Goal: Check status: Check status

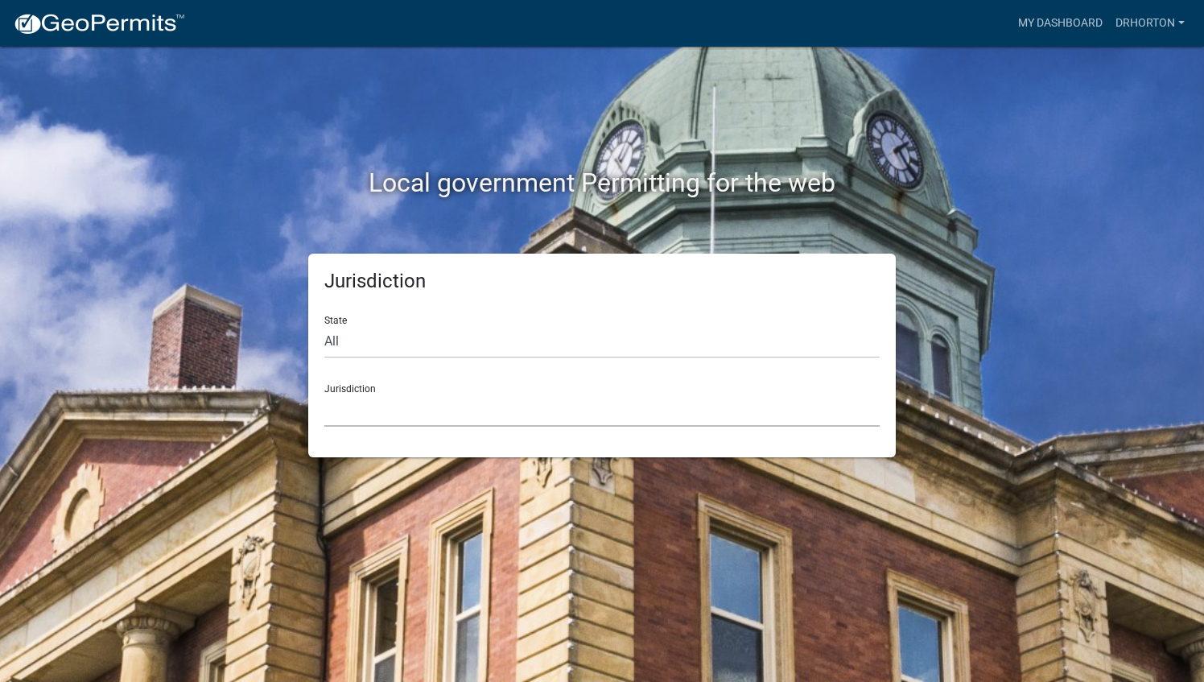
click at [381, 416] on select "[GEOGRAPHIC_DATA], [US_STATE] [GEOGRAPHIC_DATA], [US_STATE][PERSON_NAME][GEOGRA…" at bounding box center [601, 410] width 555 height 33
click at [216, 114] on div "Local government Permitting for the web" at bounding box center [601, 150] width 917 height 206
click at [439, 335] on select "All [US_STATE] [US_STATE] [US_STATE] [US_STATE] [US_STATE] [US_STATE] [US_STATE…" at bounding box center [601, 341] width 555 height 33
select select "[US_STATE]"
click at [324, 325] on select "All [US_STATE] [US_STATE] [US_STATE] [US_STATE] [US_STATE] [US_STATE] [US_STATE…" at bounding box center [601, 341] width 555 height 33
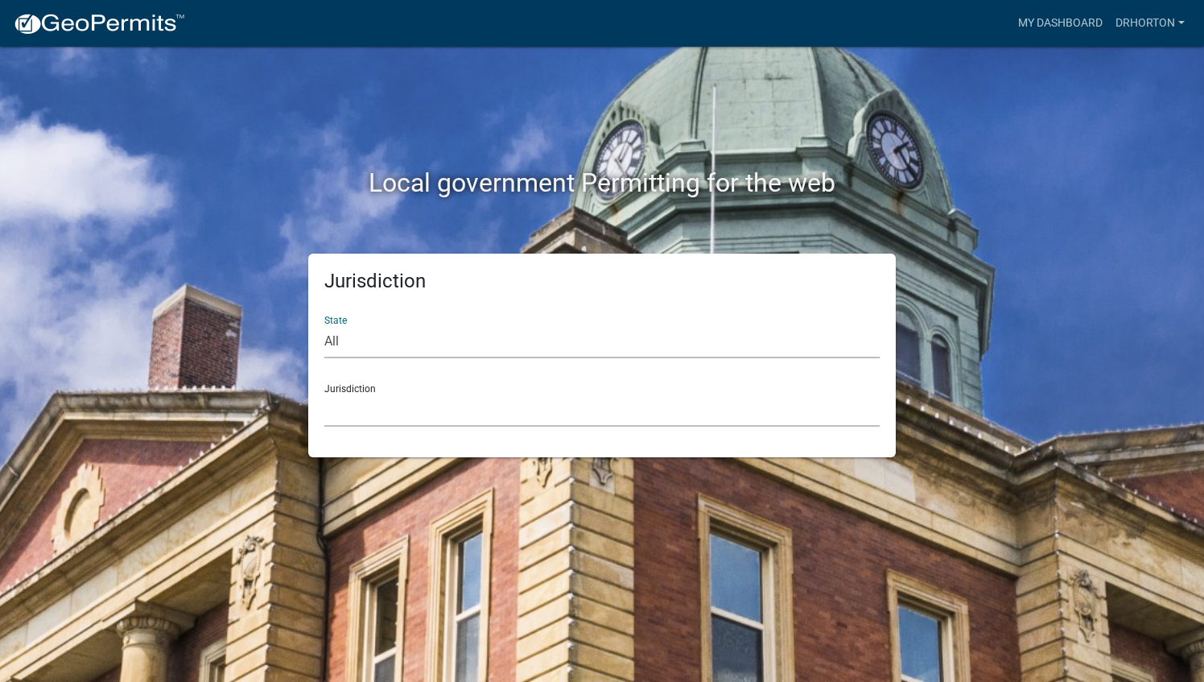
click at [385, 402] on select "[GEOGRAPHIC_DATA], [US_STATE][PERSON_NAME][GEOGRAPHIC_DATA], [US_STATE][PERSON_…" at bounding box center [601, 410] width 555 height 33
click at [268, 139] on div "Local government Permitting for the web" at bounding box center [601, 150] width 917 height 206
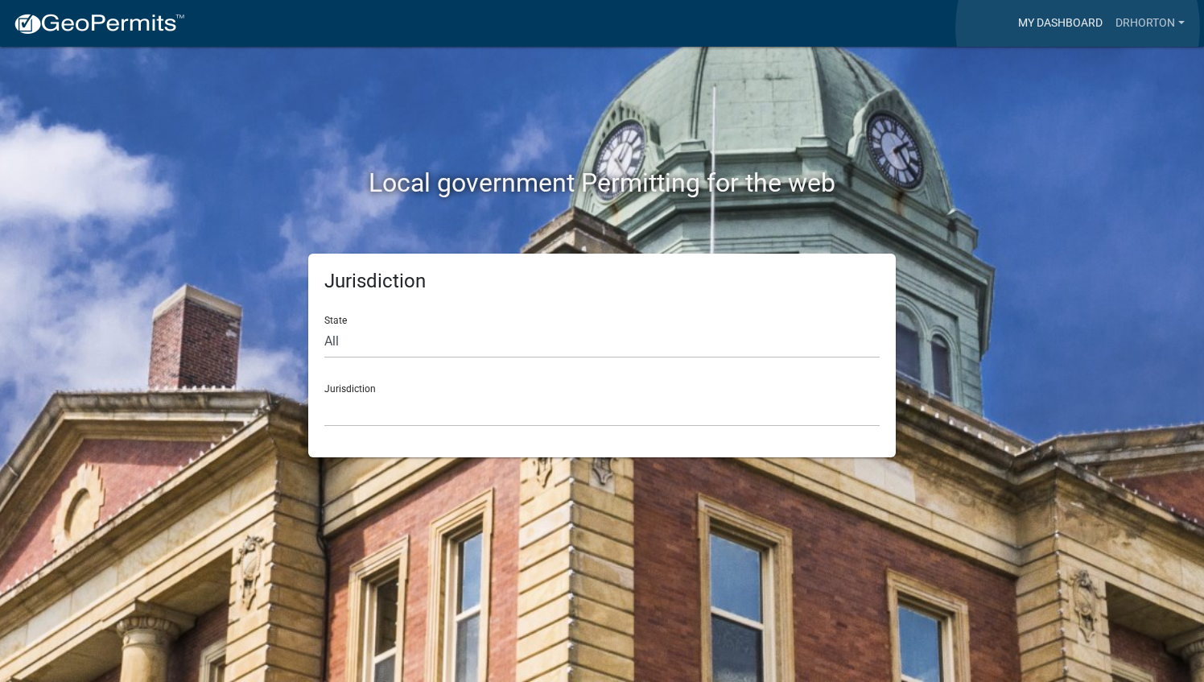
click at [1078, 27] on link "My Dashboard" at bounding box center [1060, 23] width 97 height 31
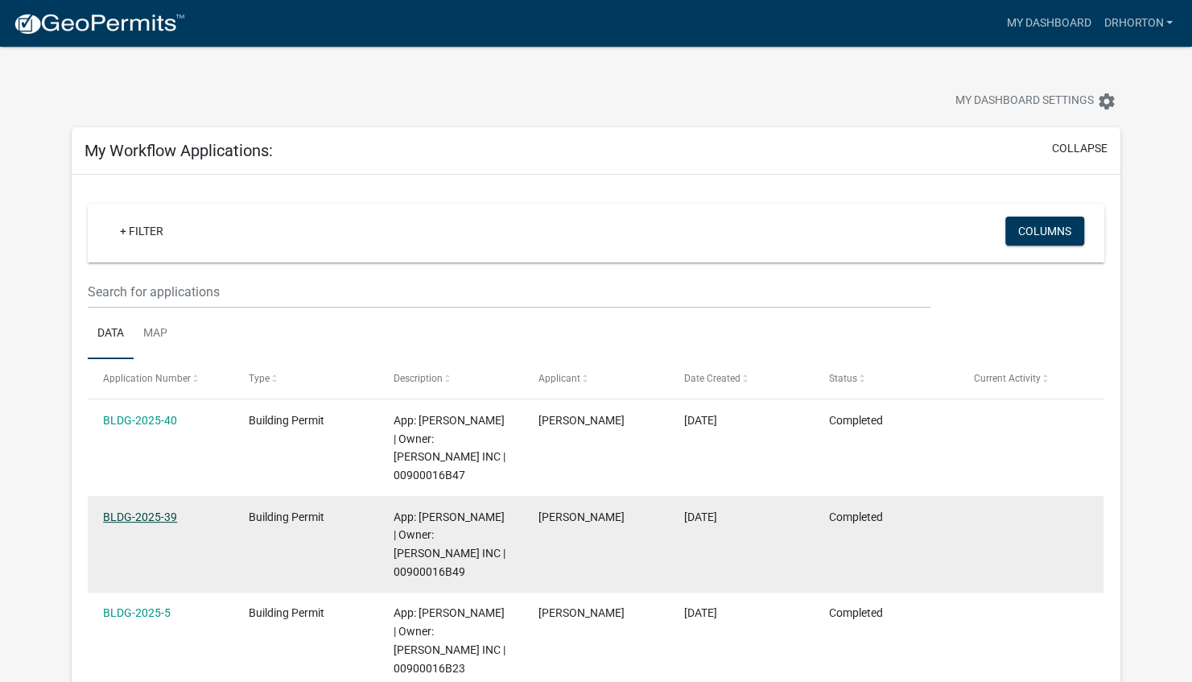
click at [145, 510] on link "BLDG-2025-39" at bounding box center [140, 516] width 74 height 13
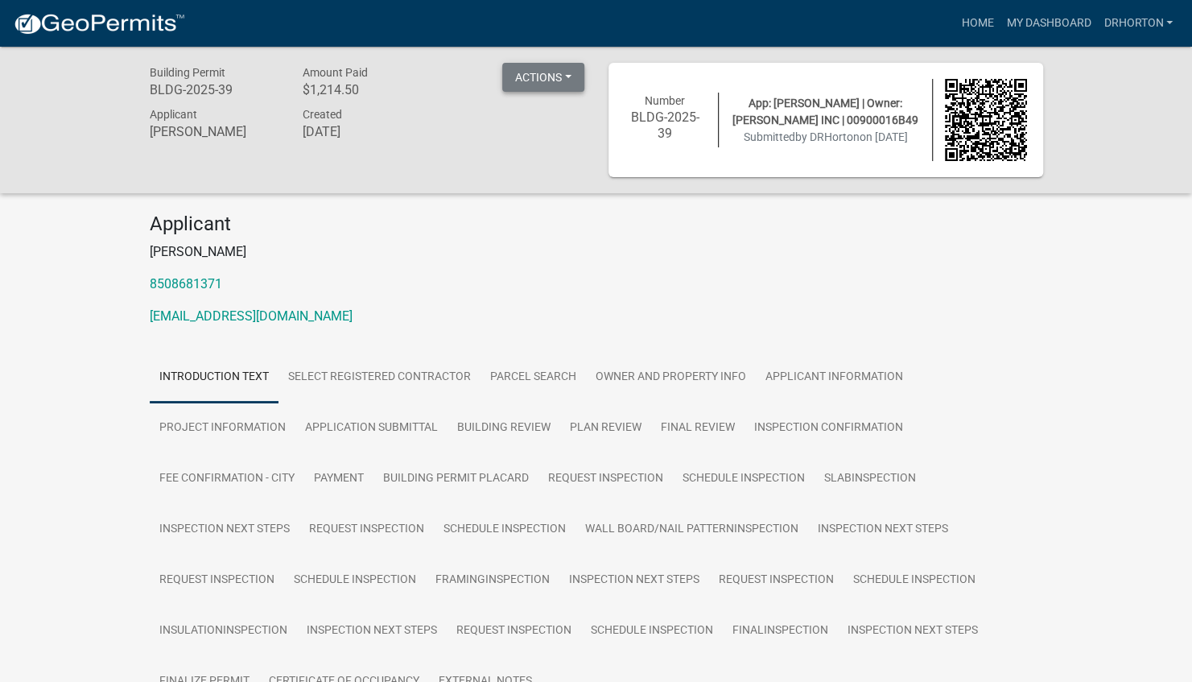
click at [569, 72] on button "Actions" at bounding box center [543, 77] width 82 height 29
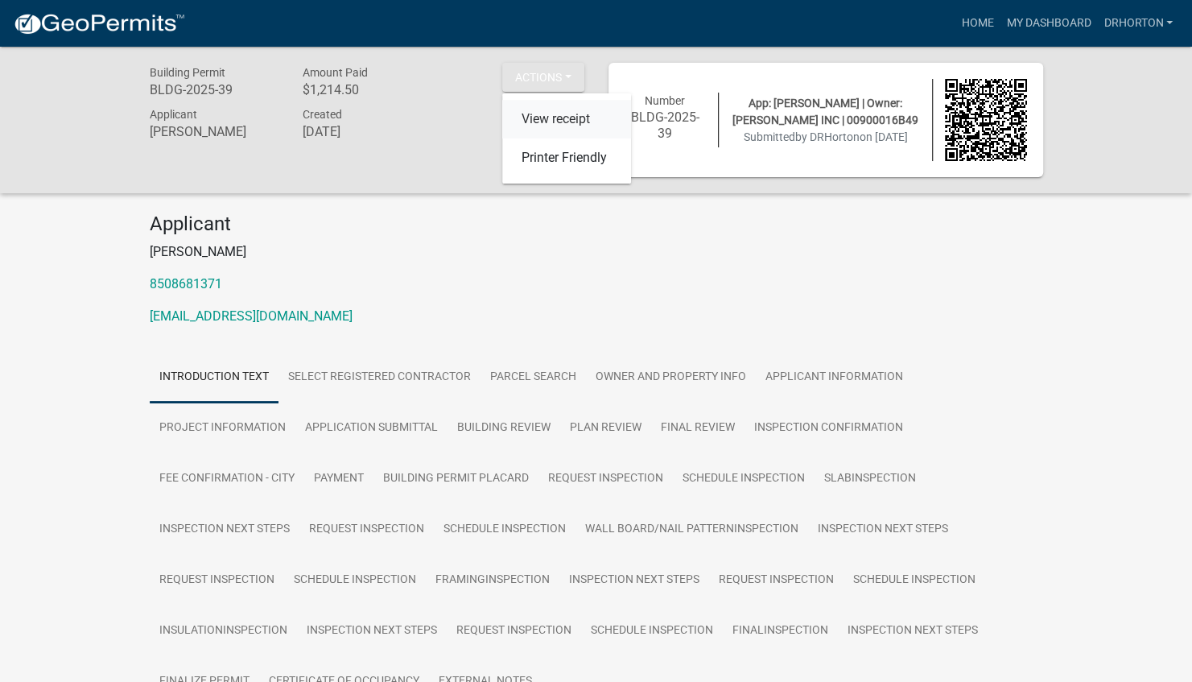
click at [571, 124] on link "View receipt" at bounding box center [566, 119] width 129 height 39
